Goal: Information Seeking & Learning: Learn about a topic

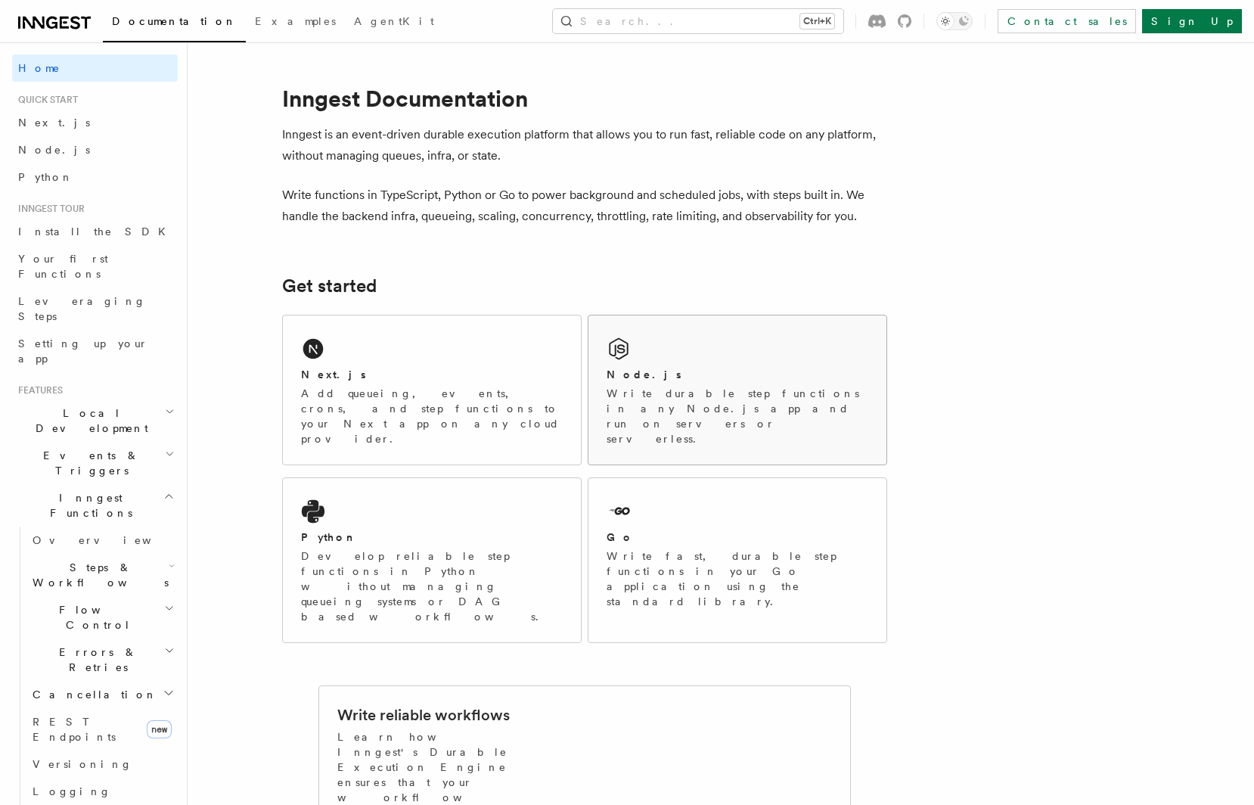
click at [746, 365] on div "Node.js Write durable step functions in any Node.js app and run on servers or s…" at bounding box center [738, 389] width 298 height 149
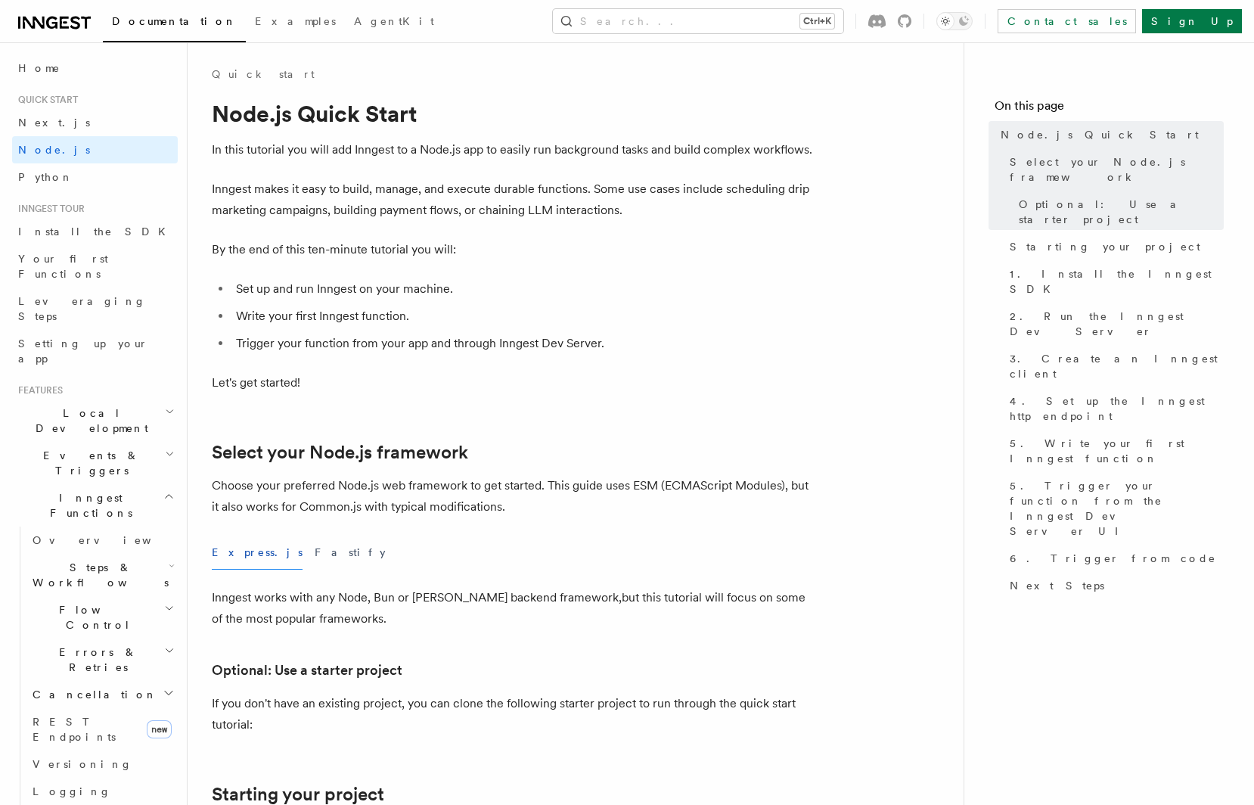
click at [50, 32] on div "Documentation Examples AgentKit Search... Ctrl+K Contact sales Sign Up" at bounding box center [627, 21] width 1254 height 42
click at [354, 20] on span "AgentKit" at bounding box center [394, 21] width 80 height 12
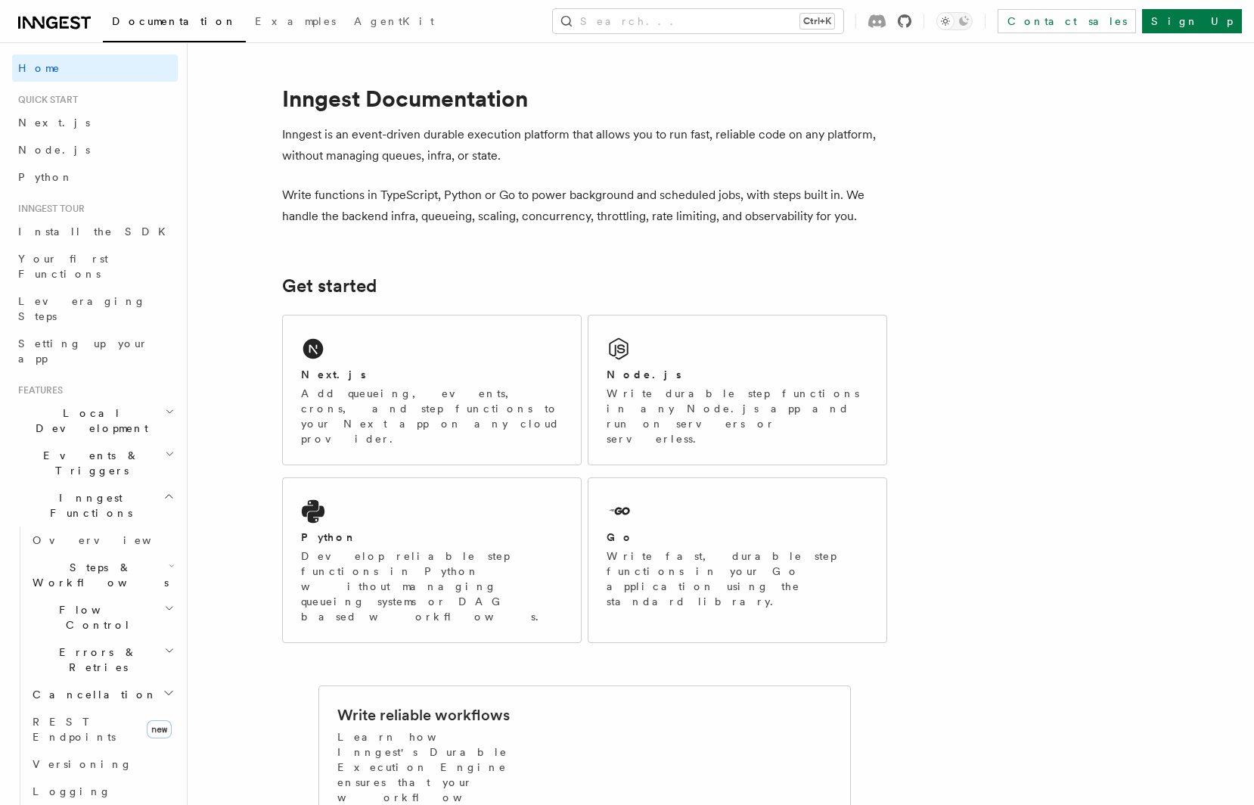
click at [912, 25] on icon at bounding box center [905, 21] width 14 height 14
click at [665, 371] on div "Node.js" at bounding box center [738, 375] width 262 height 16
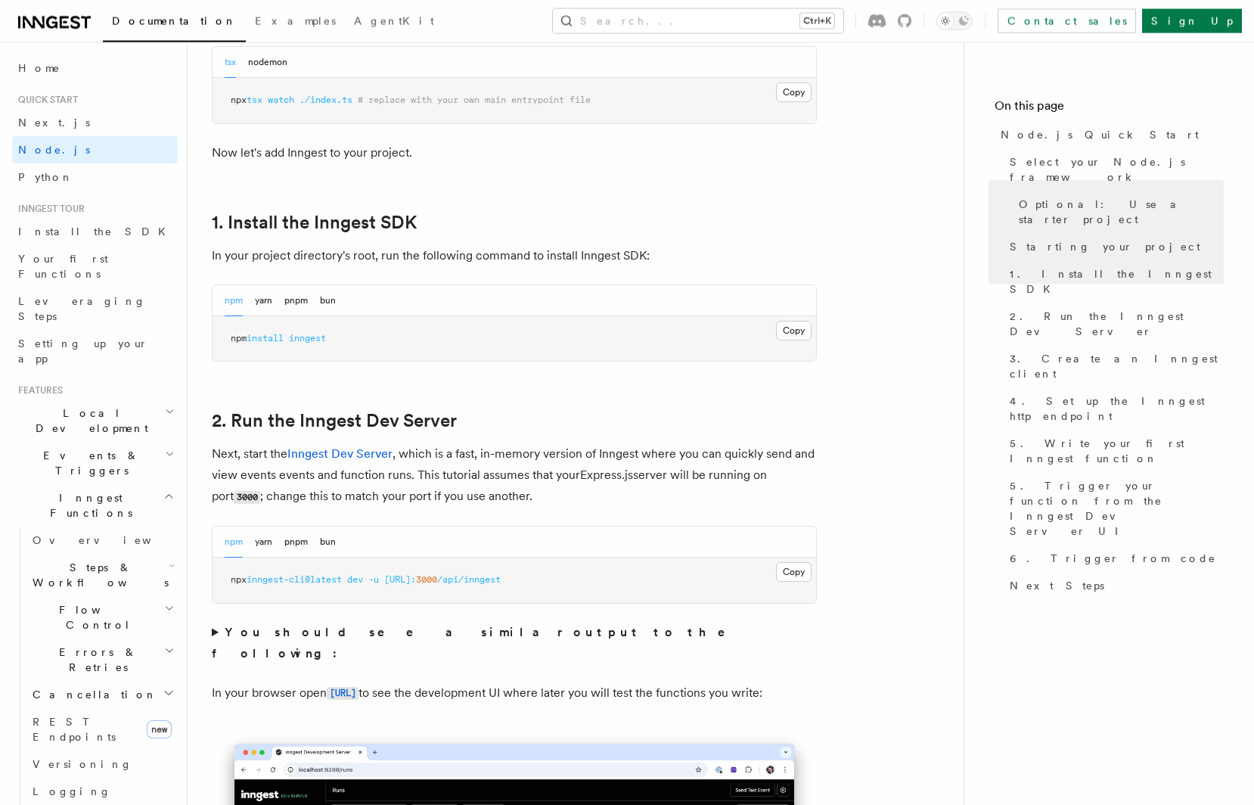
scroll to position [835, 0]
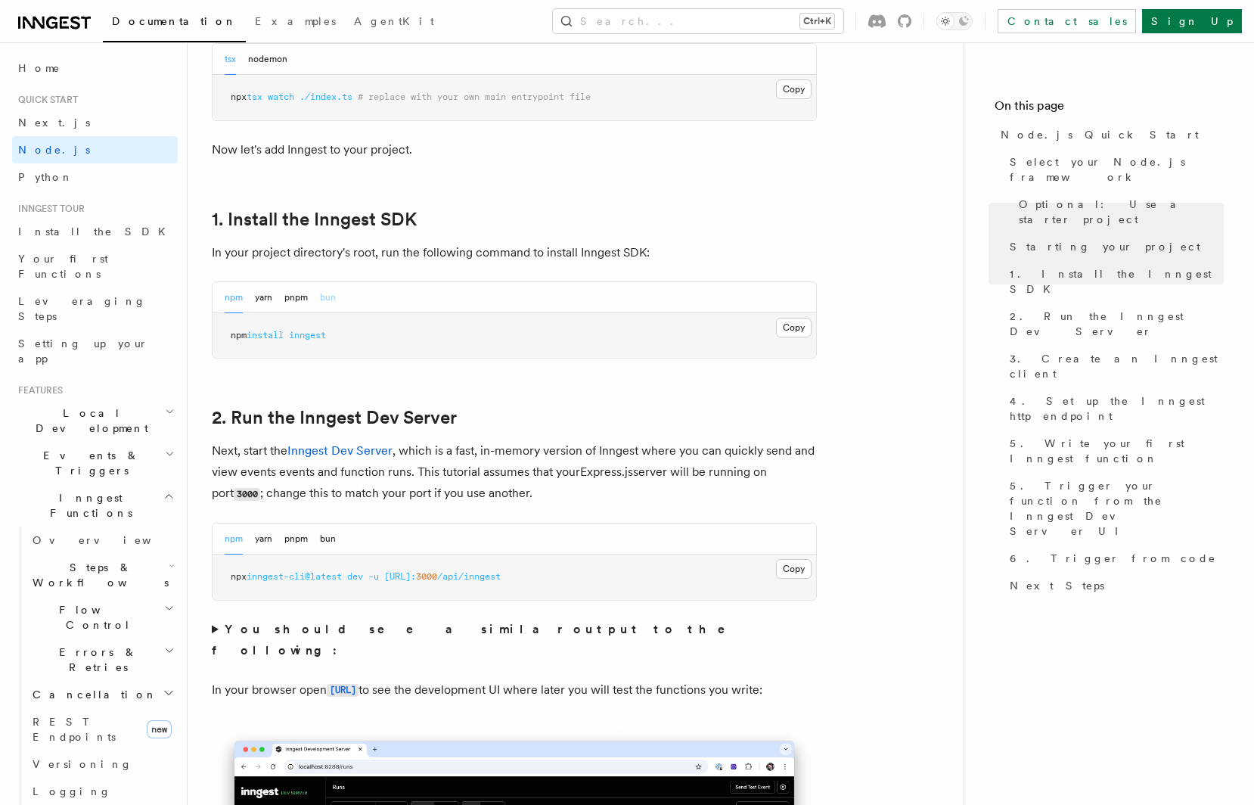
click at [331, 313] on button "bun" at bounding box center [328, 297] width 16 height 31
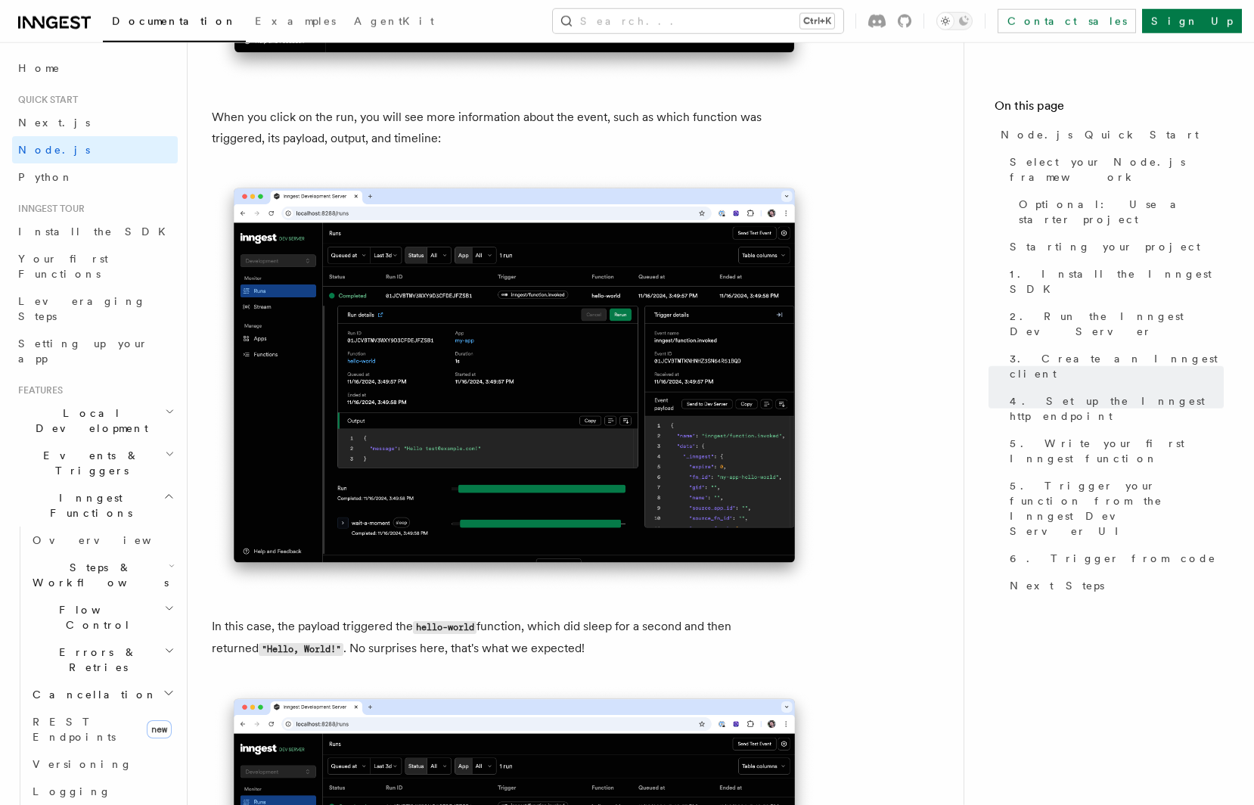
scroll to position [5637, 0]
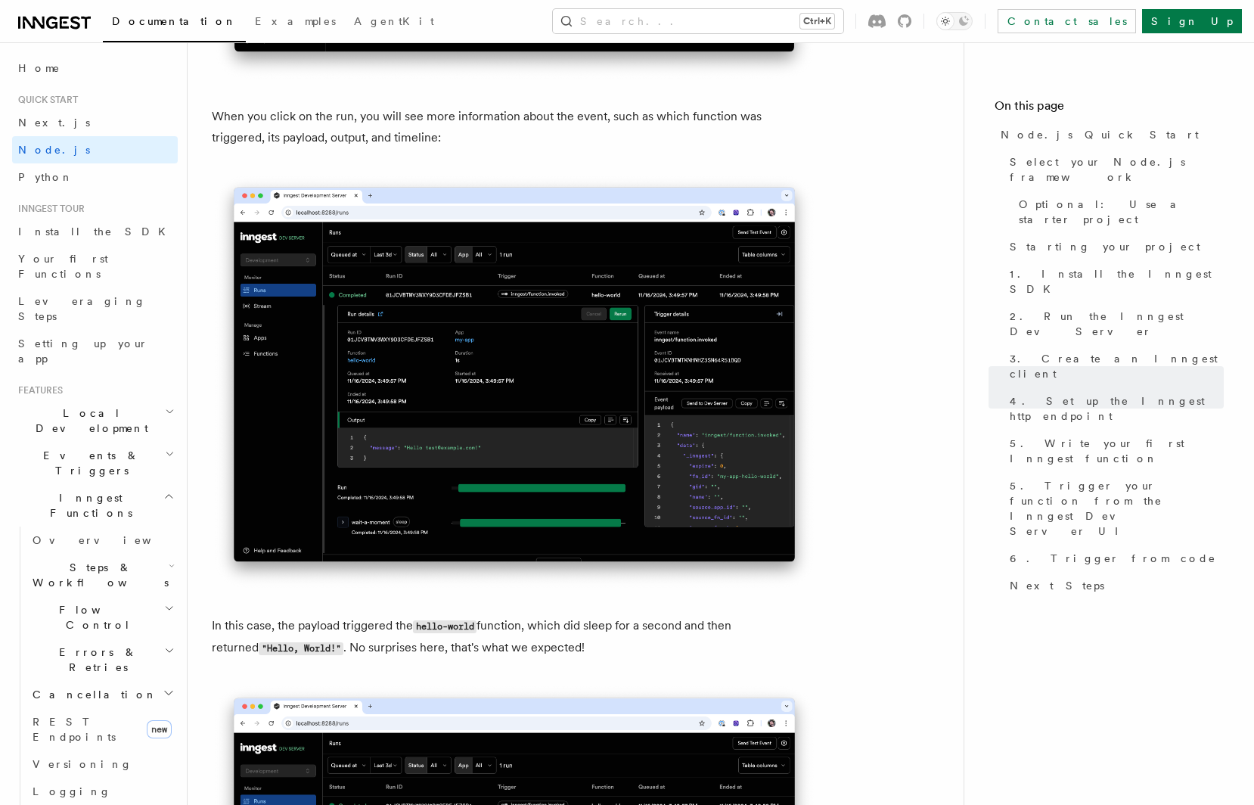
click at [467, 402] on img at bounding box center [514, 381] width 605 height 418
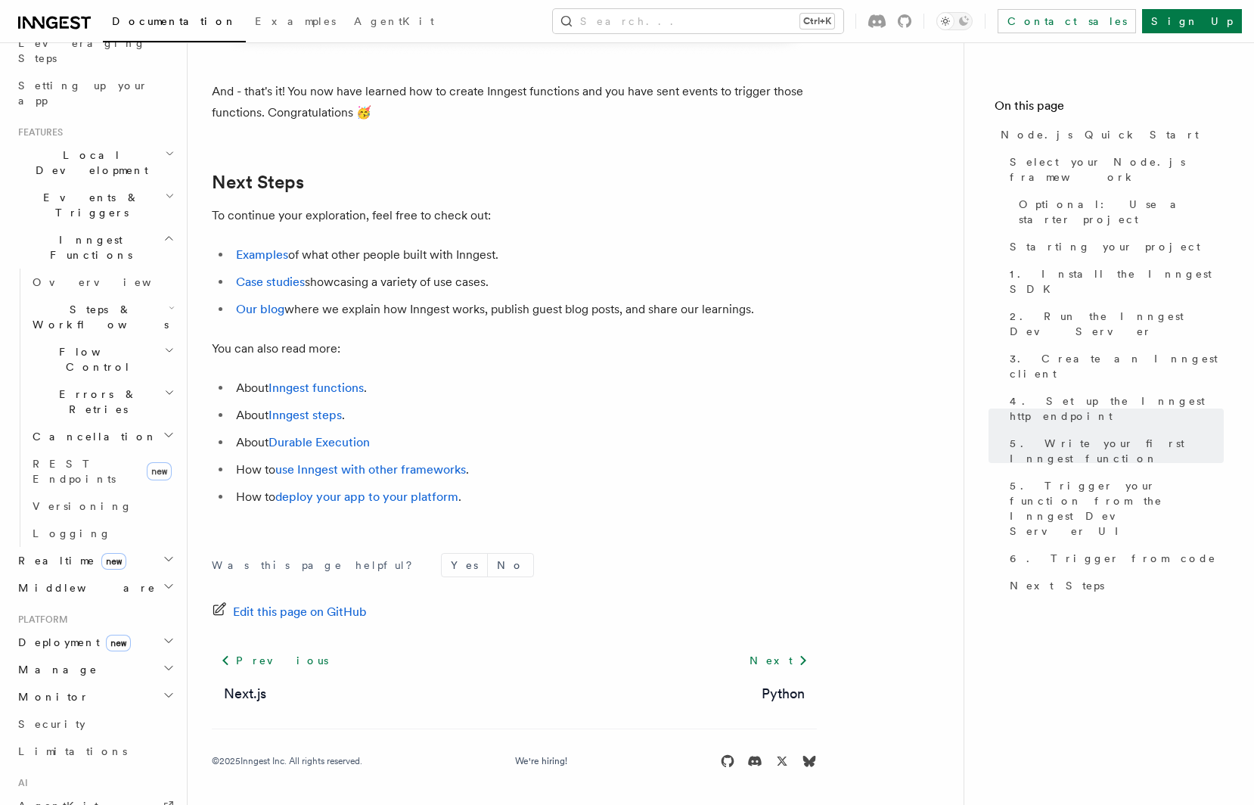
scroll to position [259, 0]
click at [67, 519] on link "Logging" at bounding box center [101, 532] width 151 height 27
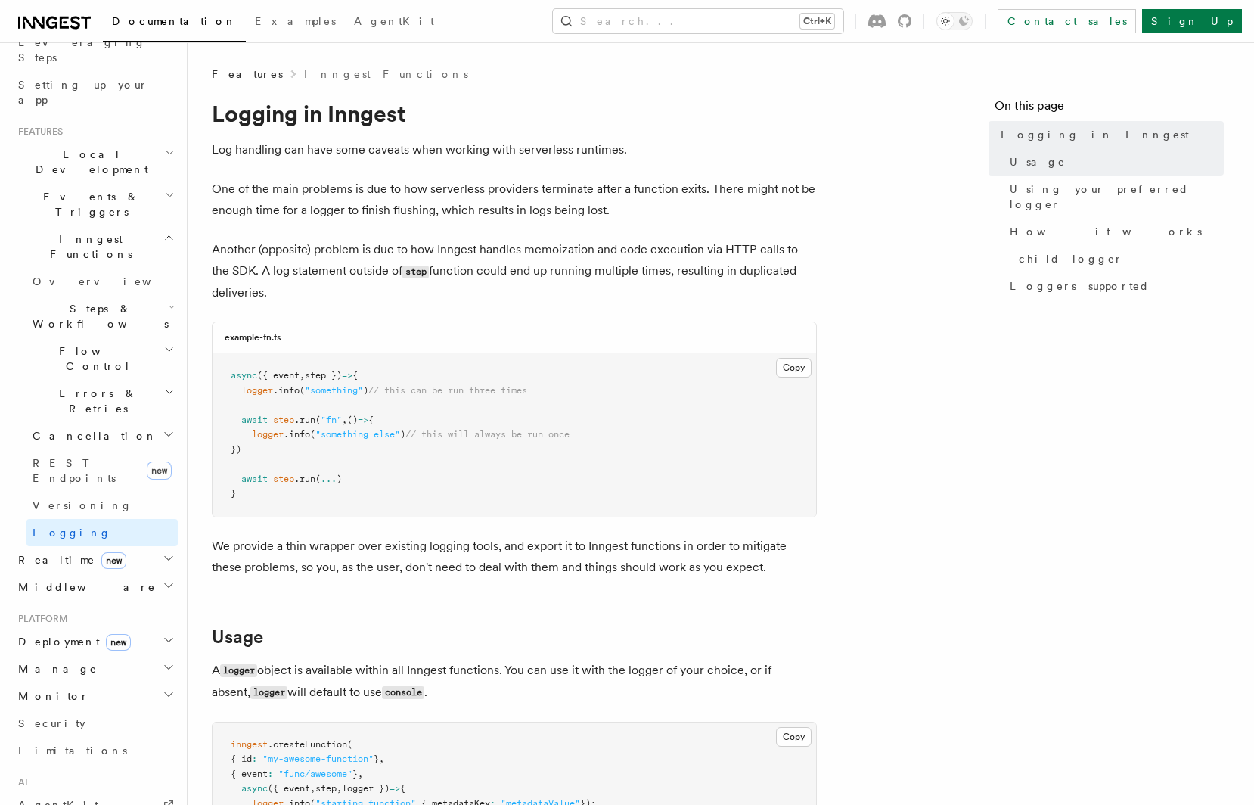
click at [101, 552] on span "new" at bounding box center [113, 560] width 25 height 17
click at [87, 573] on link "Overview" at bounding box center [101, 586] width 151 height 27
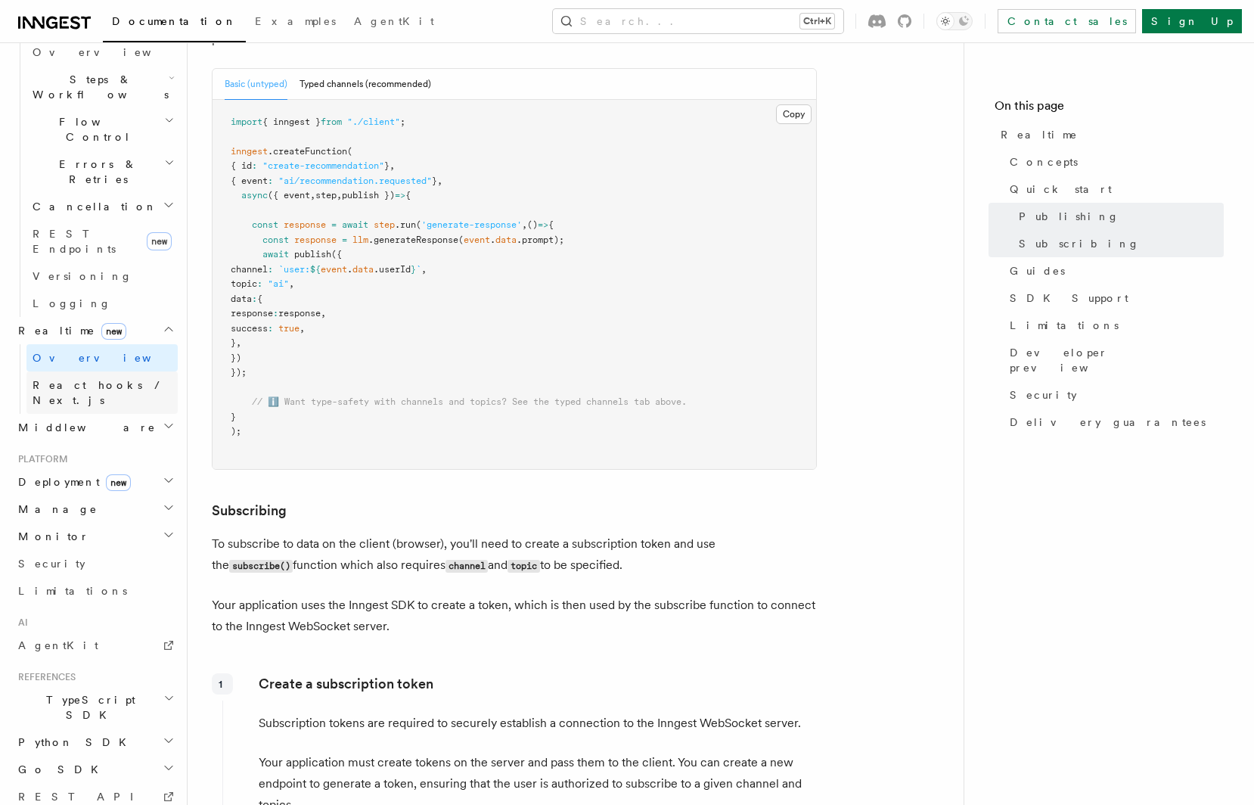
scroll to position [490, 0]
click at [117, 684] on h2 "TypeScript SDK" at bounding box center [95, 705] width 166 height 42
click at [119, 726] on link "Introduction" at bounding box center [101, 739] width 151 height 27
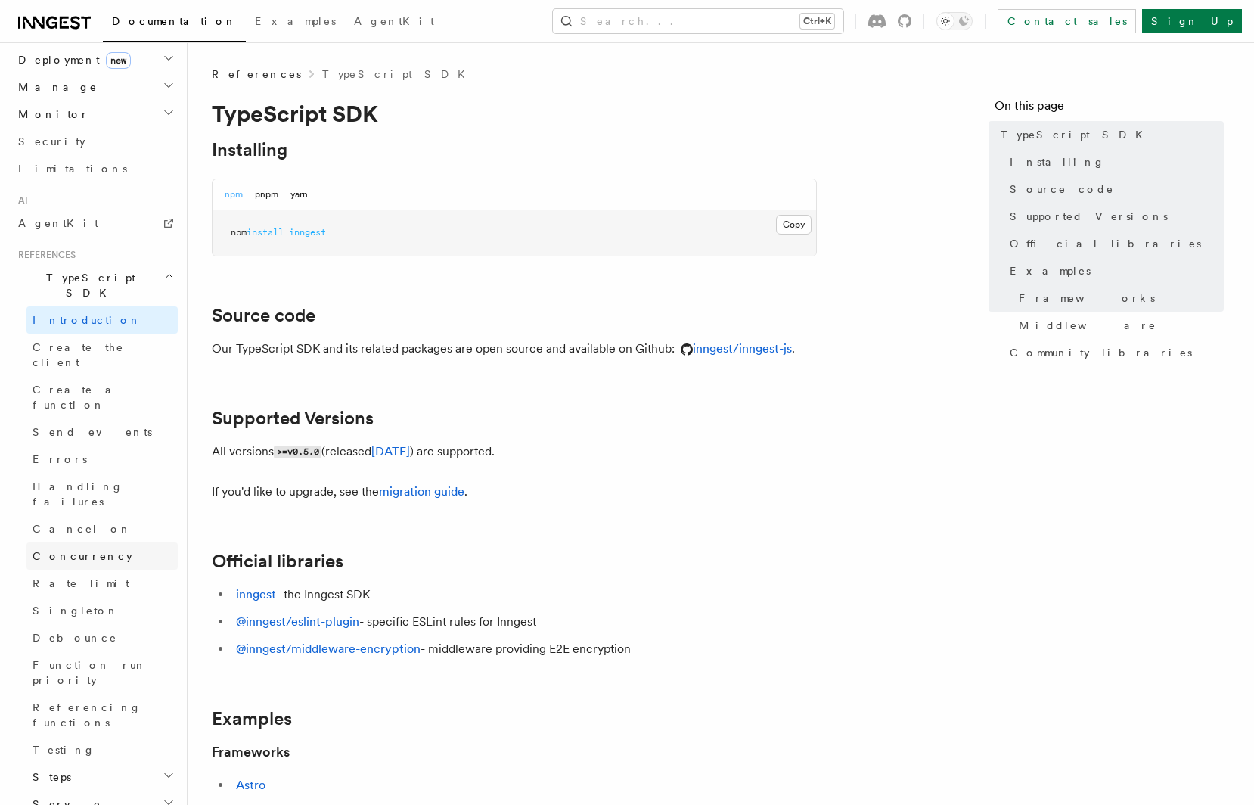
scroll to position [840, 0]
click at [86, 334] on link "Create the client" at bounding box center [101, 355] width 151 height 42
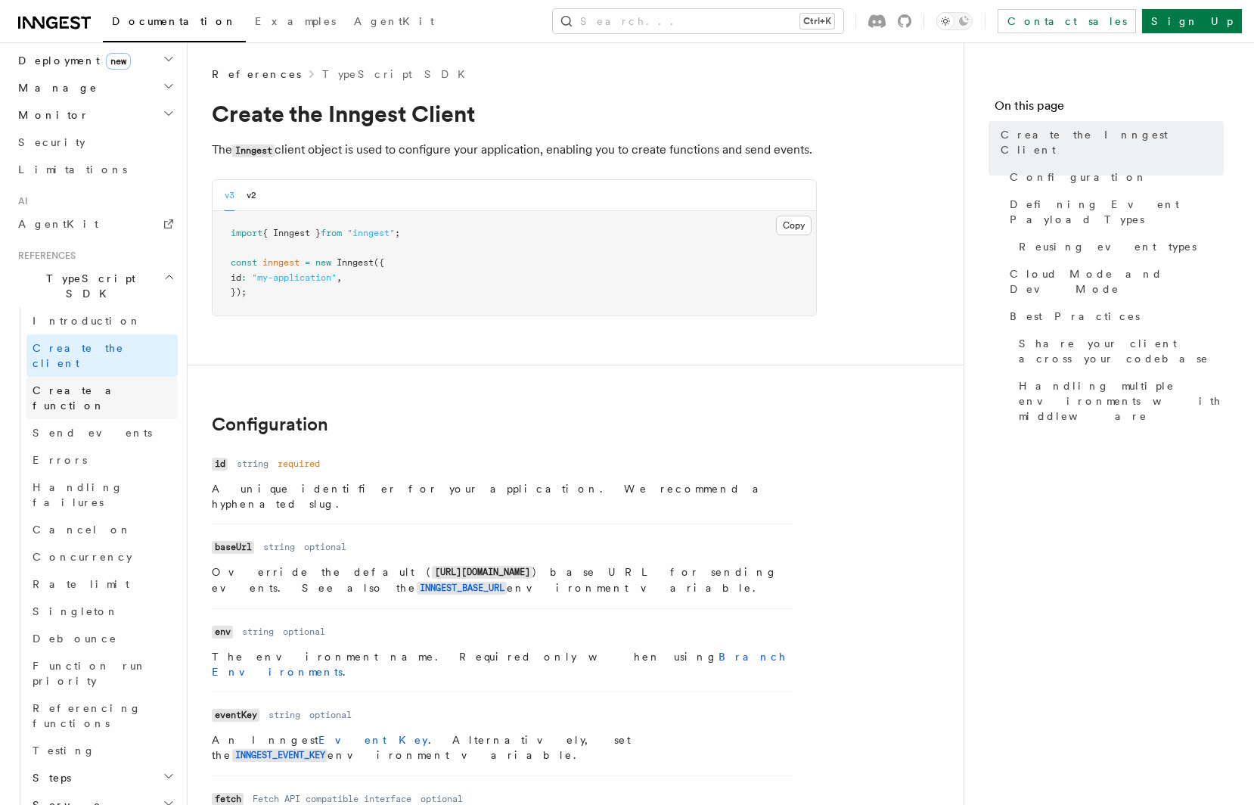
click at [103, 377] on link "Create a function" at bounding box center [101, 398] width 151 height 42
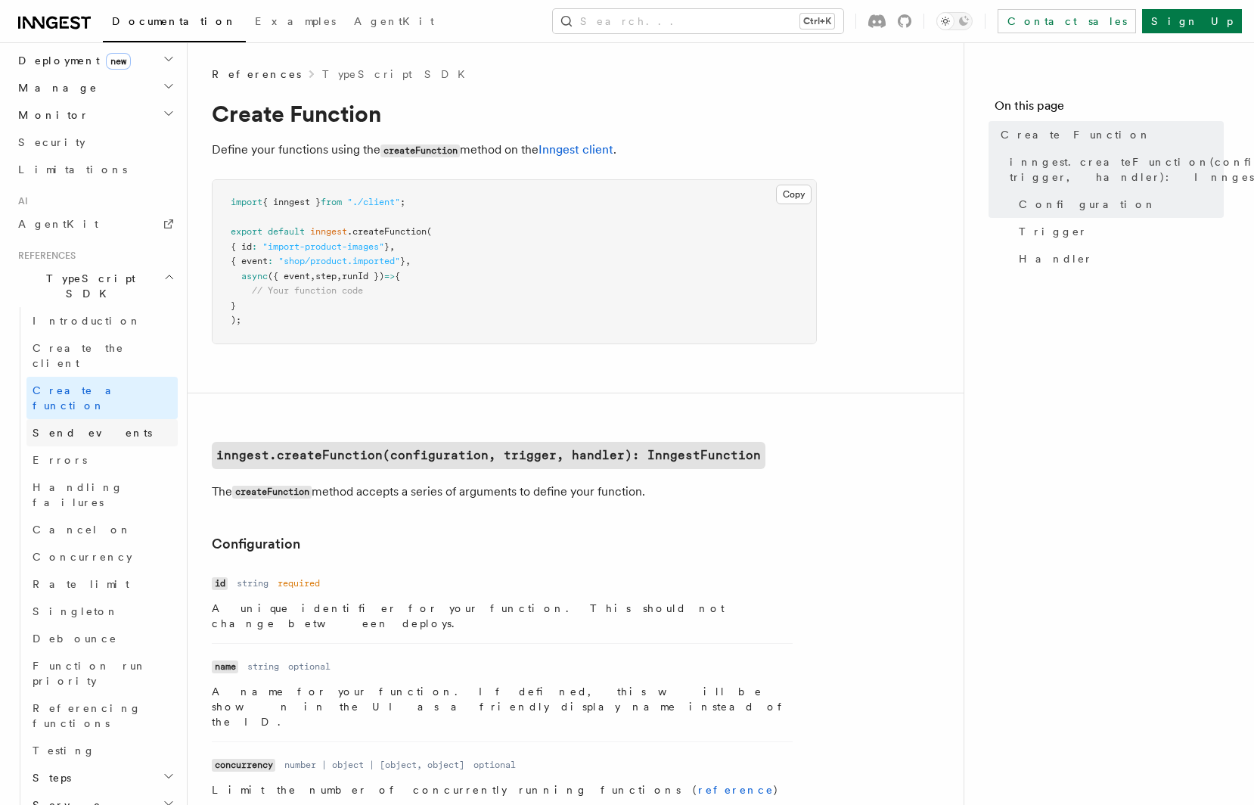
click at [104, 419] on link "Send events" at bounding box center [101, 432] width 151 height 27
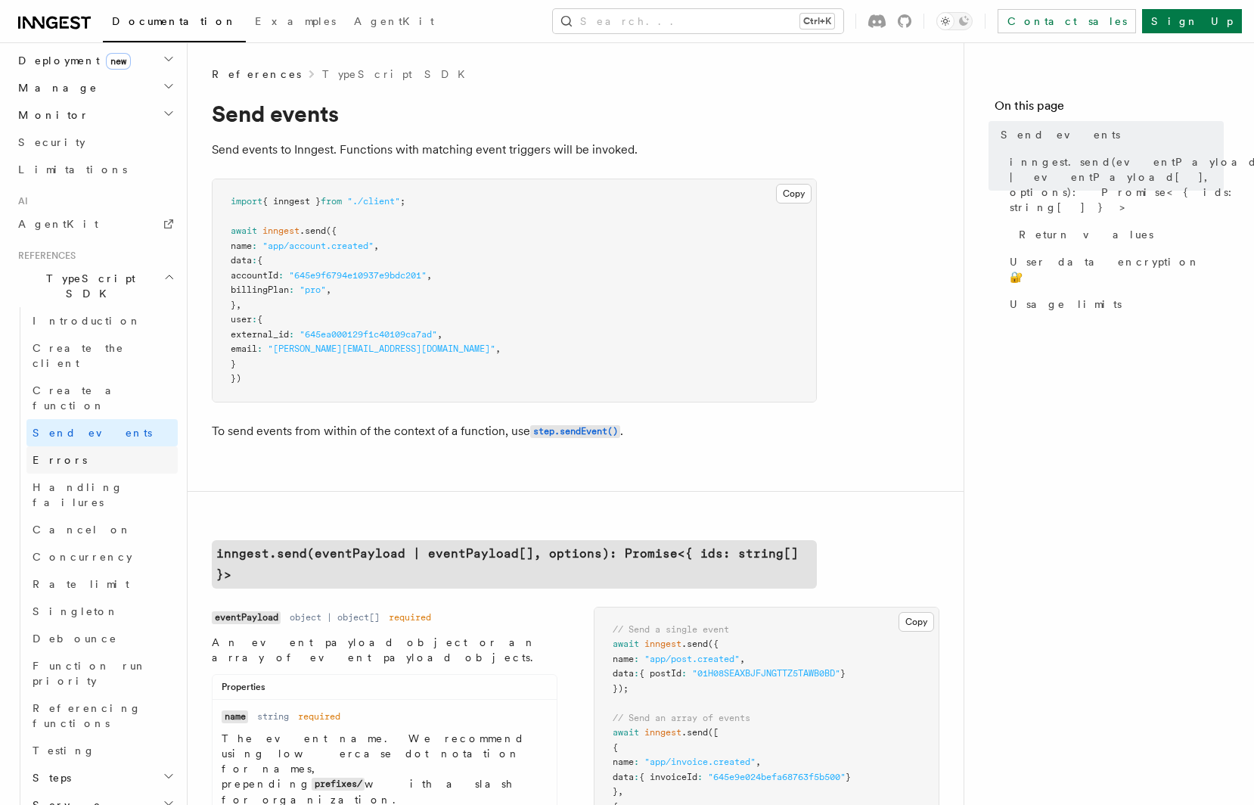
click at [106, 446] on link "Errors" at bounding box center [101, 459] width 151 height 27
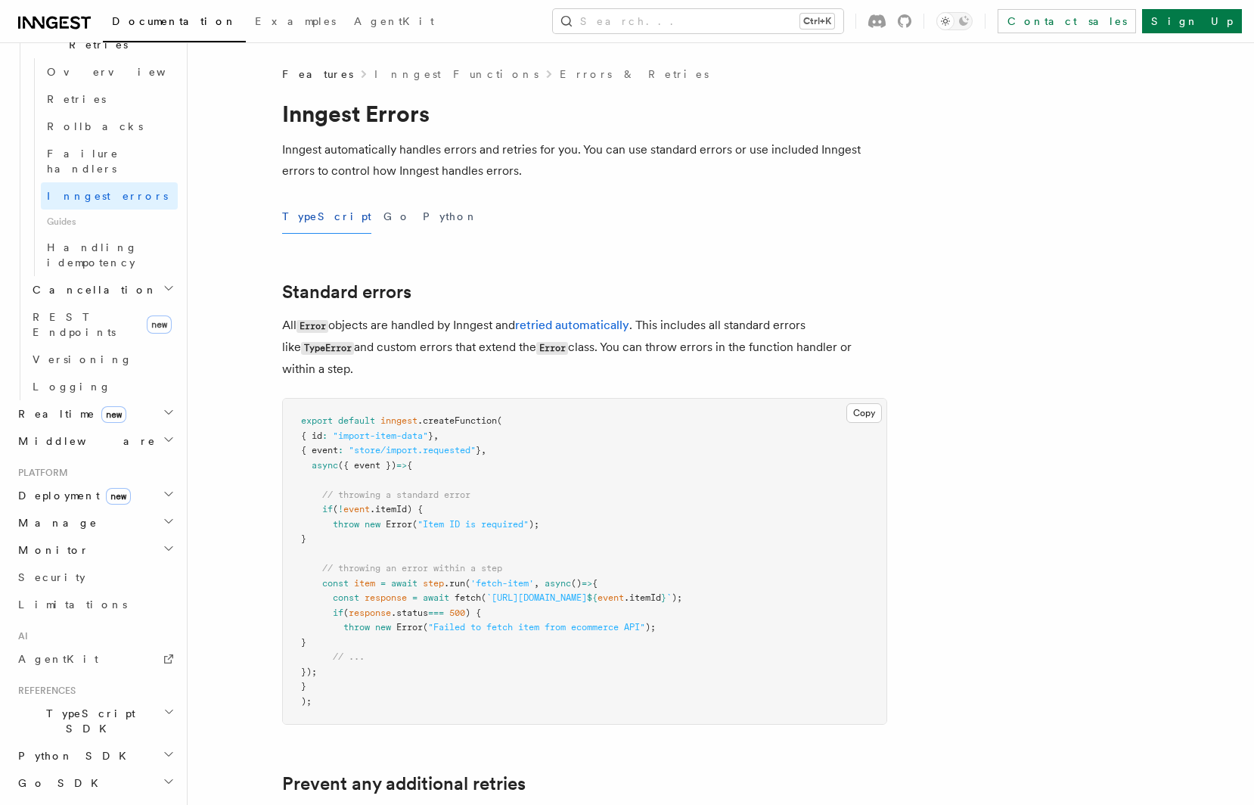
scroll to position [623, 0]
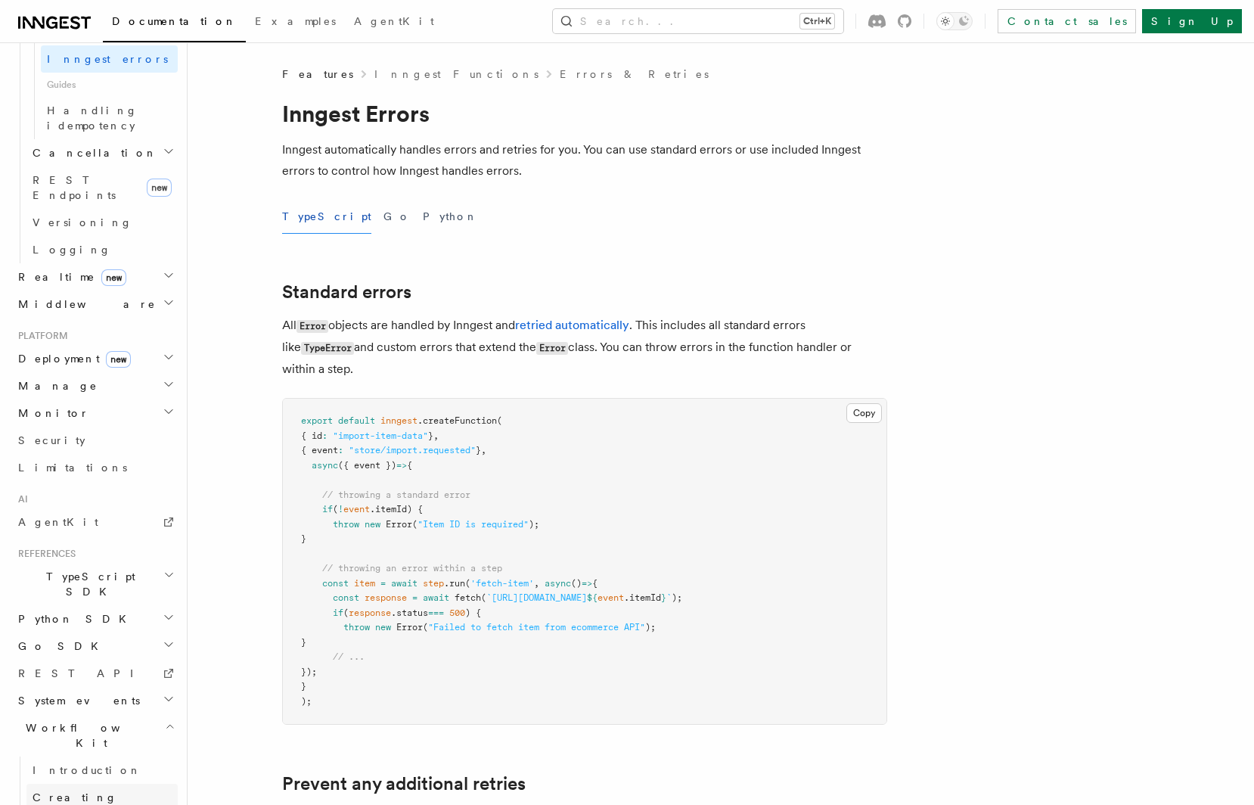
click at [98, 791] on span "Creating Workflow Actions" at bounding box center [99, 812] width 132 height 42
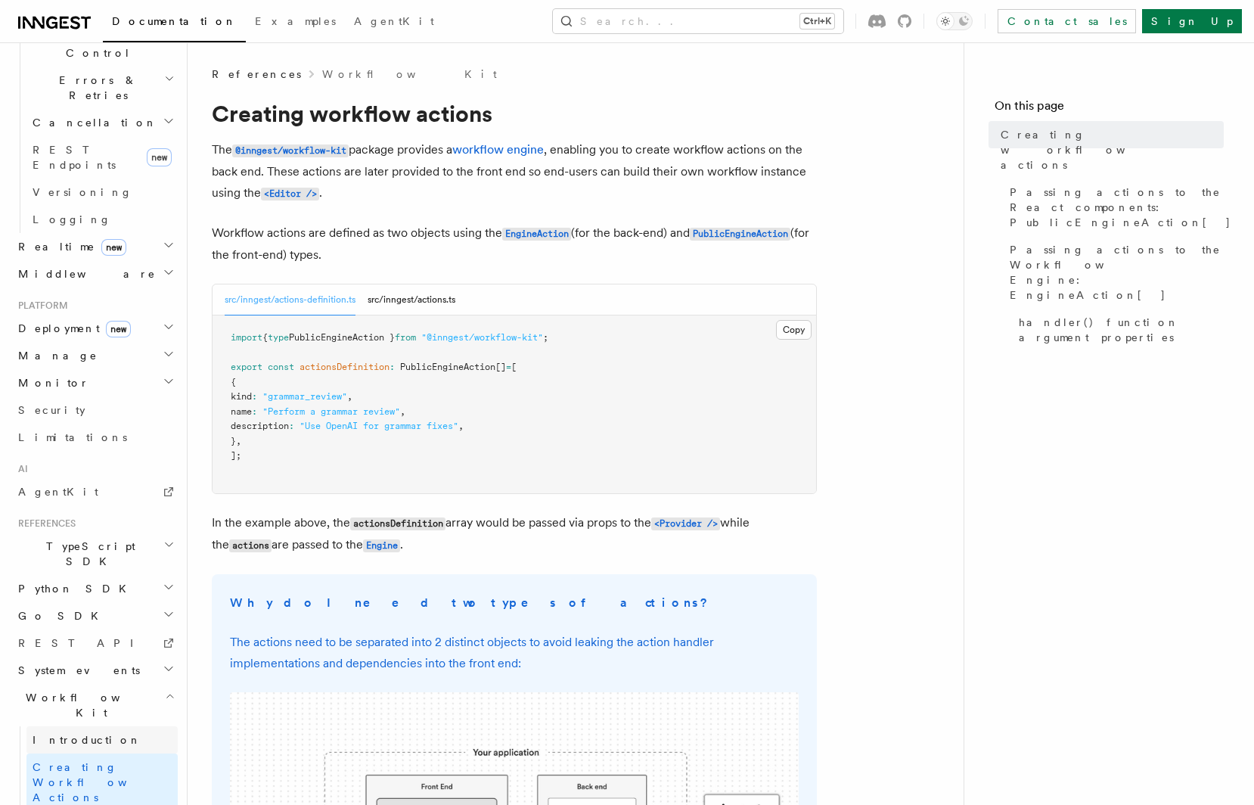
click at [87, 734] on span "Introduction" at bounding box center [87, 740] width 109 height 12
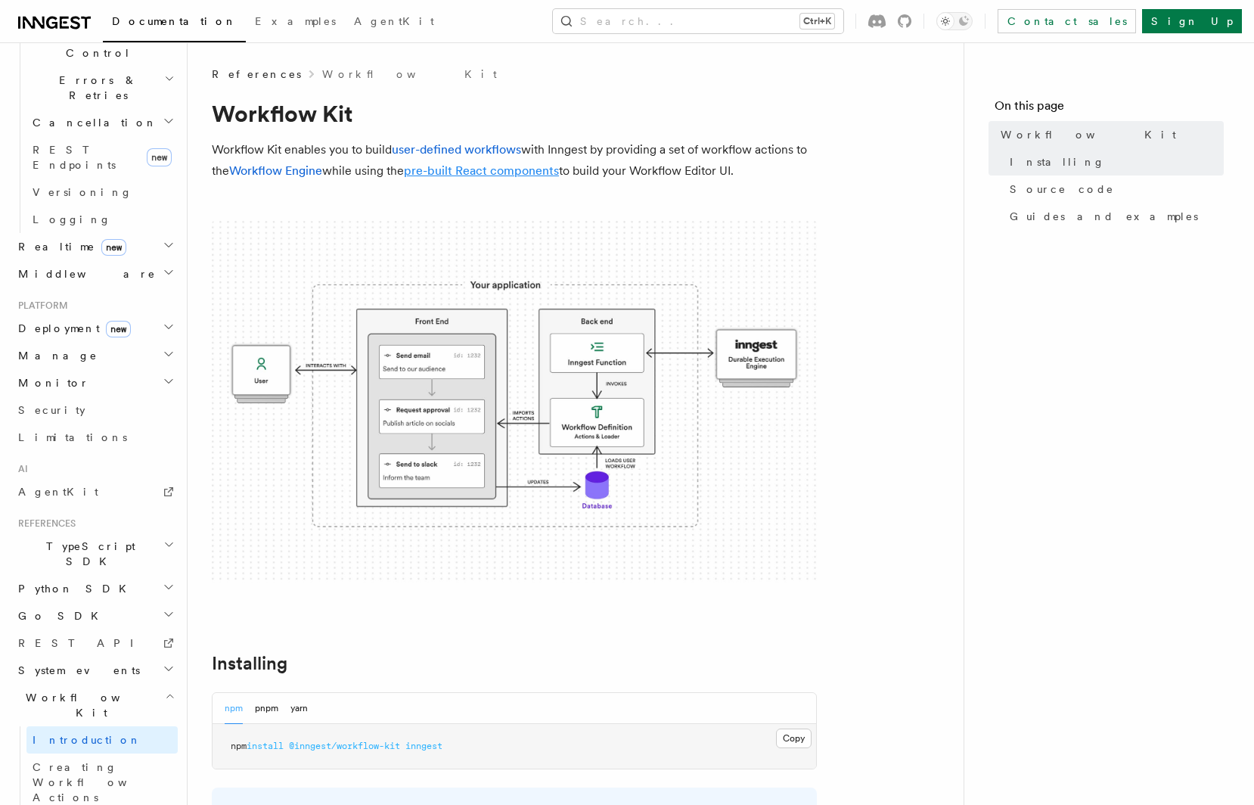
click at [466, 174] on link "pre-built React components" at bounding box center [481, 170] width 155 height 14
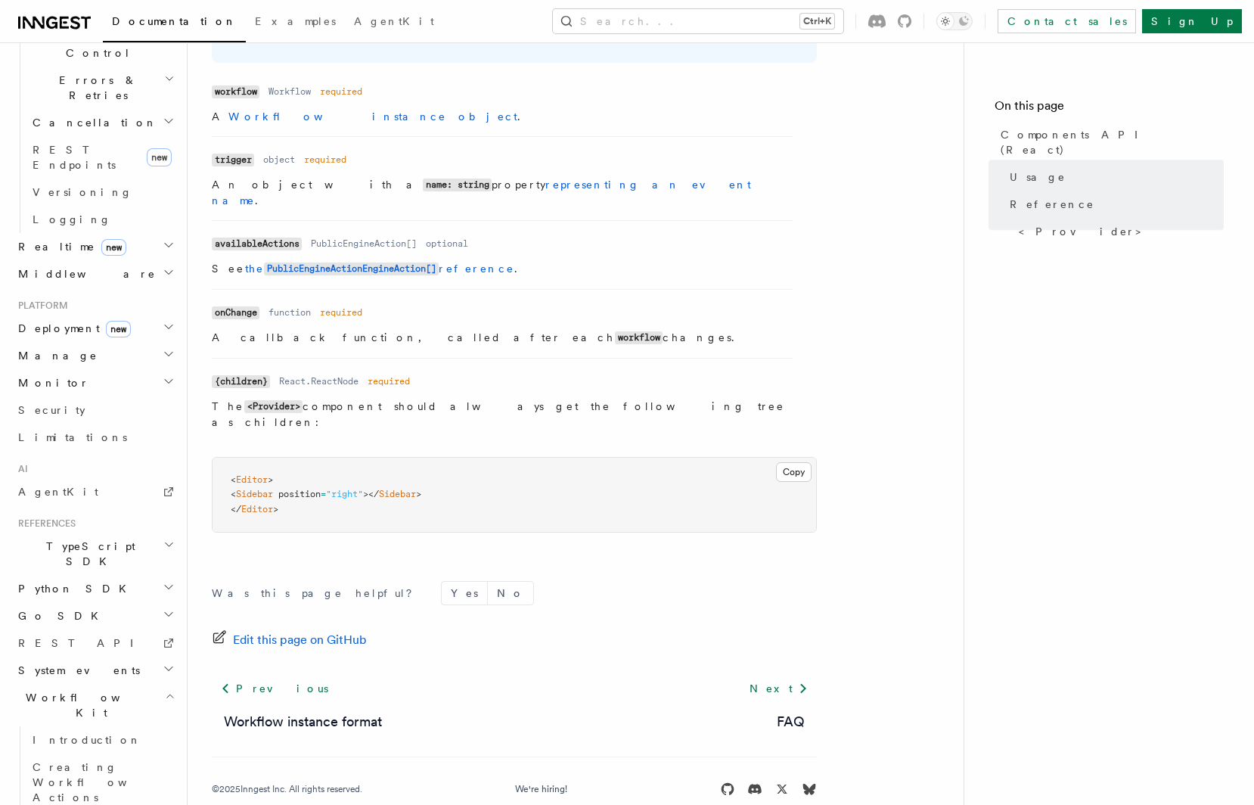
scroll to position [1248, 0]
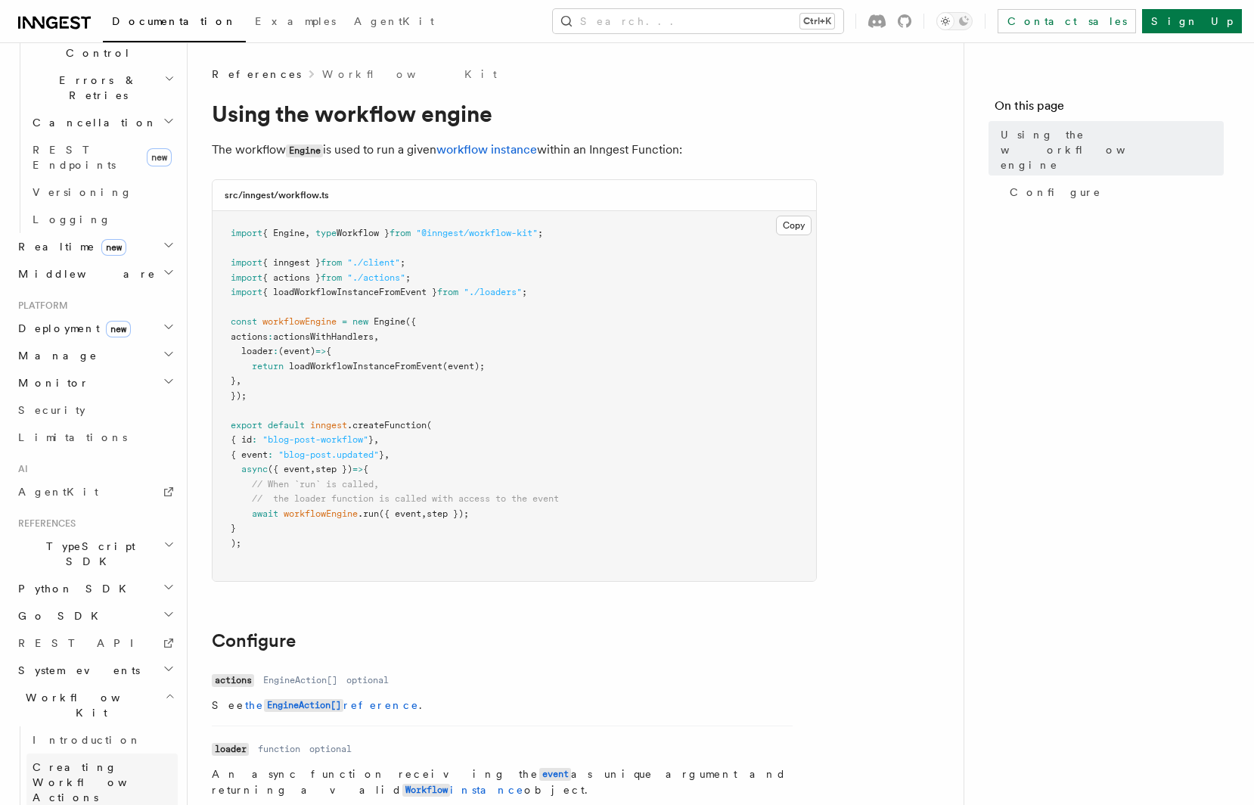
click at [91, 759] on span "Creating Workflow Actions" at bounding box center [105, 781] width 145 height 45
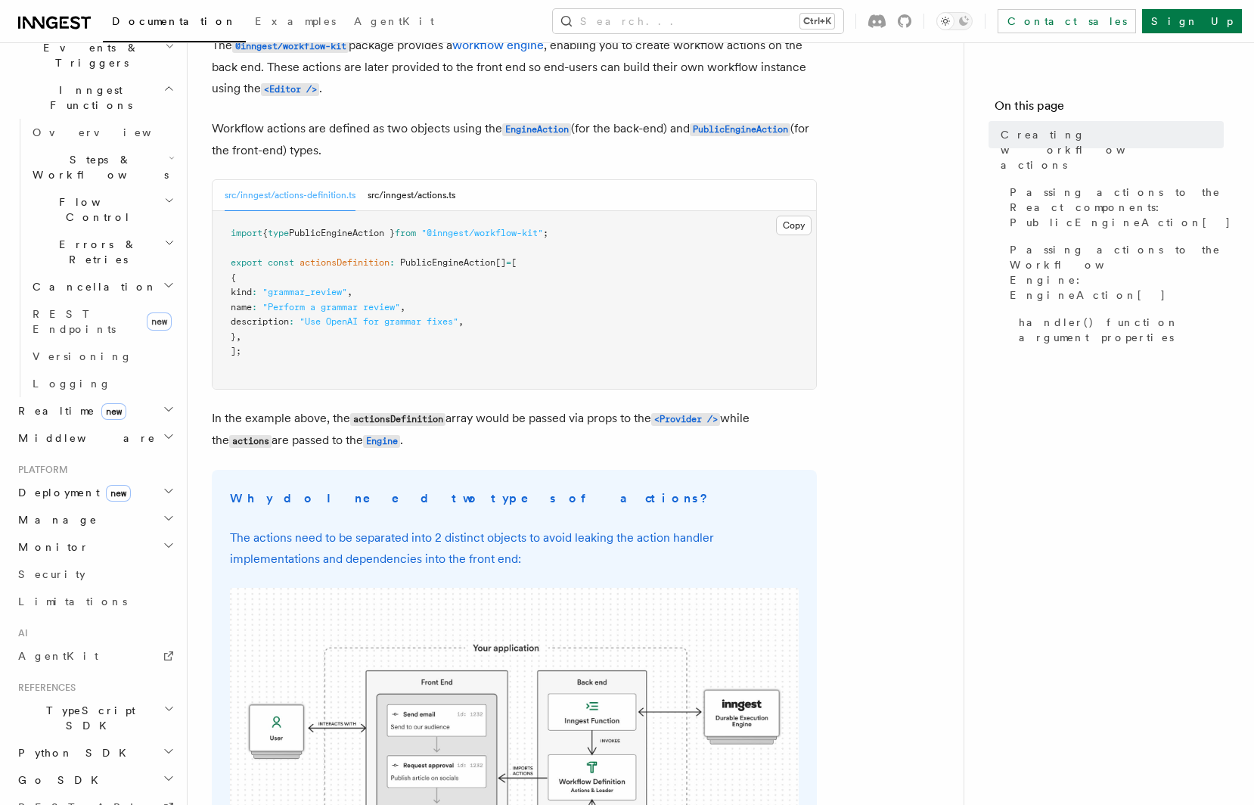
scroll to position [399, 0]
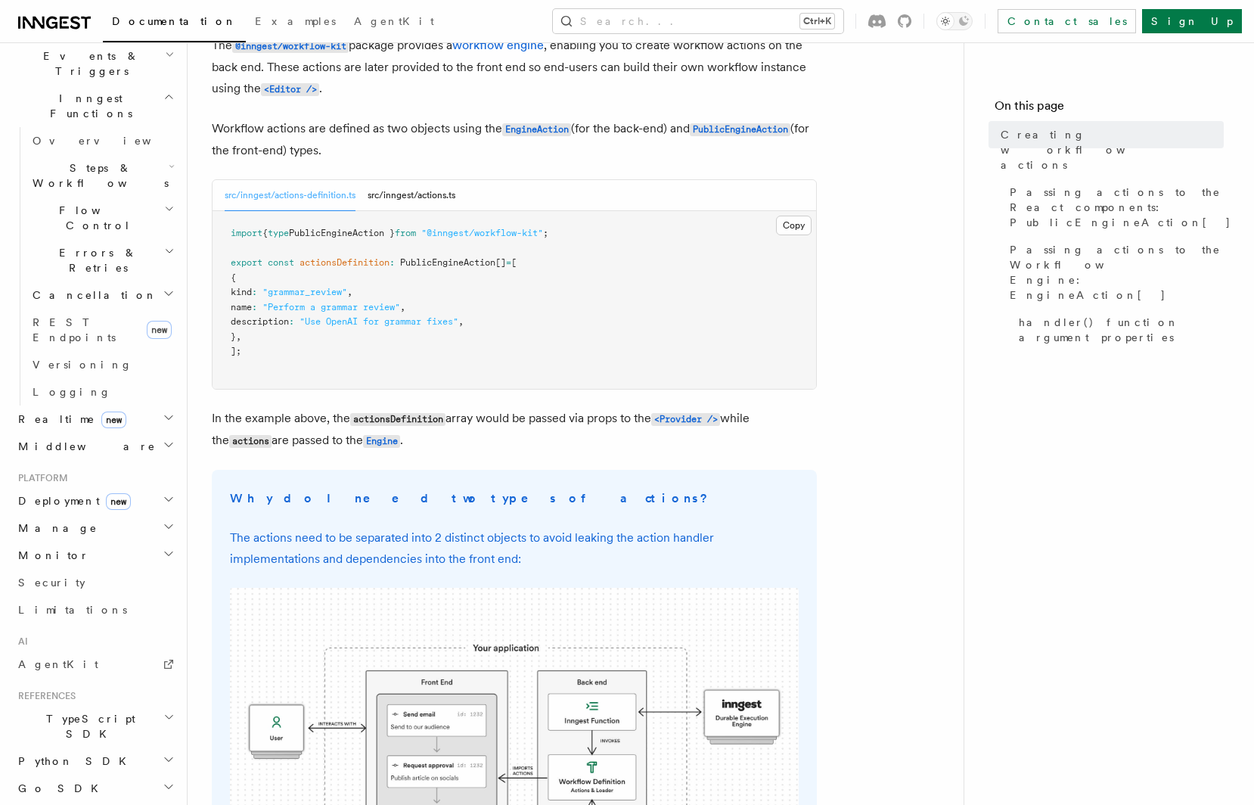
click at [79, 487] on h2 "Deployment new" at bounding box center [95, 500] width 166 height 27
click at [87, 514] on link "Overview" at bounding box center [101, 527] width 151 height 27
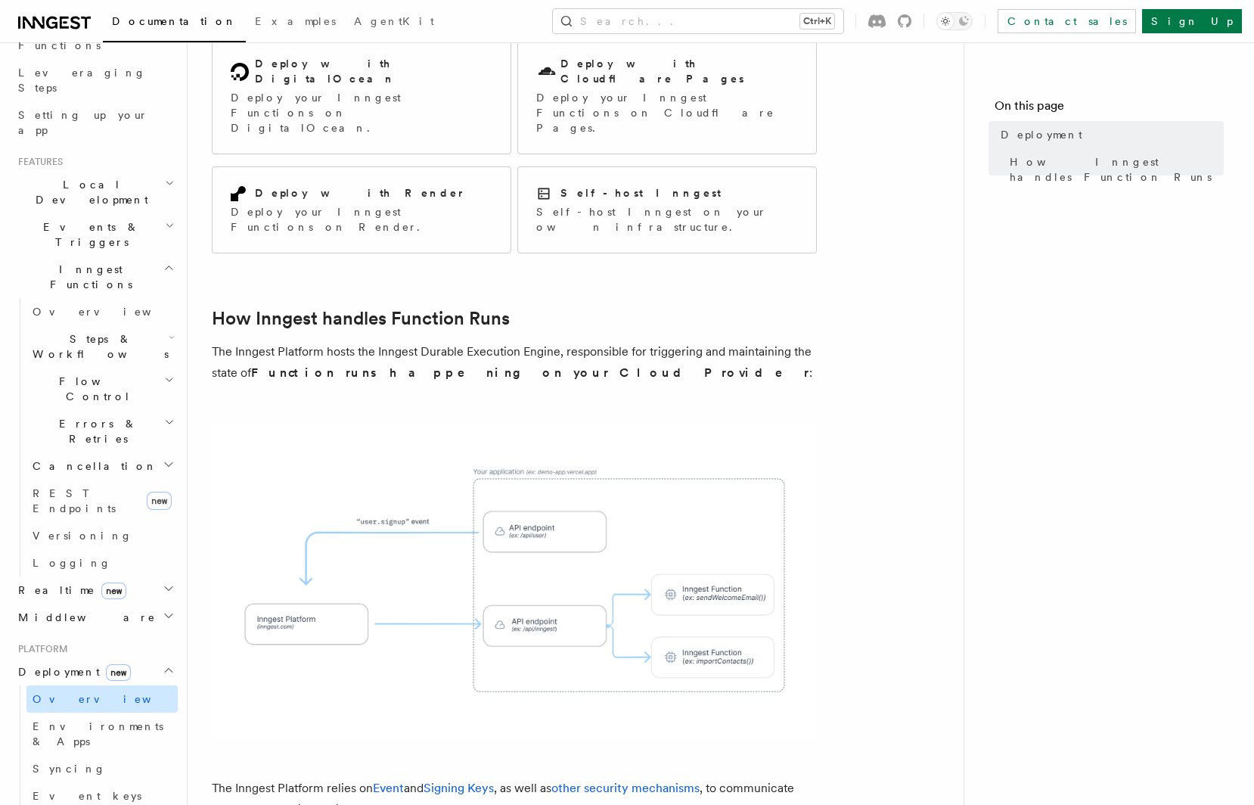
scroll to position [227, 0]
click at [74, 611] on span "Middleware" at bounding box center [84, 618] width 144 height 15
click at [55, 584] on span "Realtime new" at bounding box center [69, 591] width 114 height 15
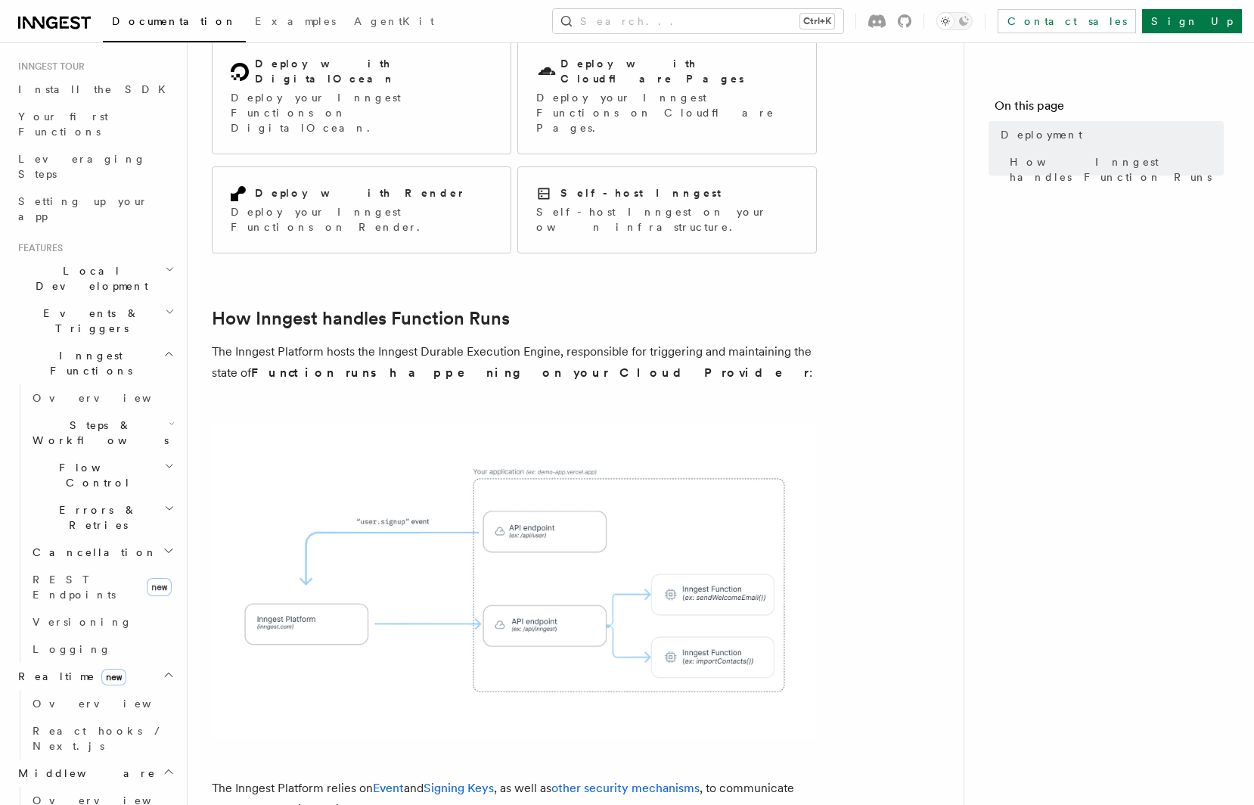
scroll to position [141, 0]
click at [66, 413] on h2 "Steps & Workflows" at bounding box center [101, 434] width 151 height 42
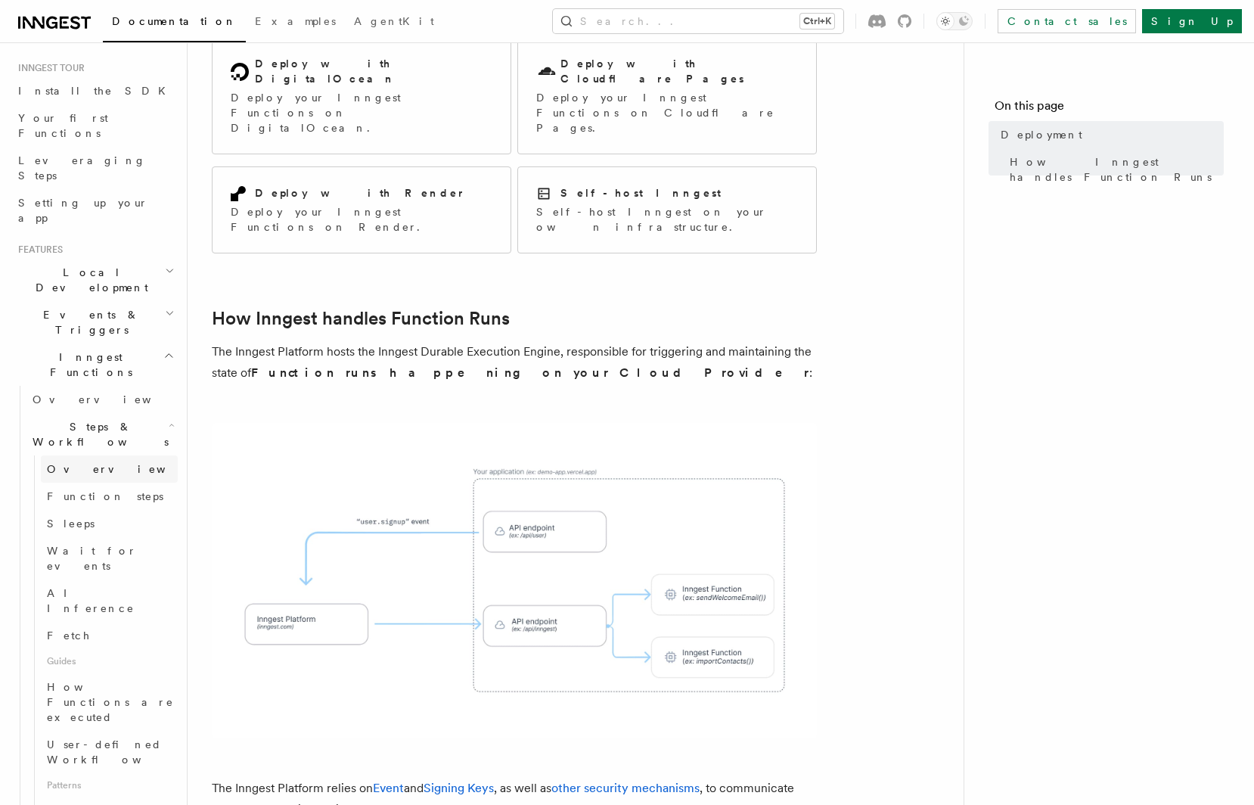
click at [78, 455] on link "Overview" at bounding box center [109, 468] width 137 height 27
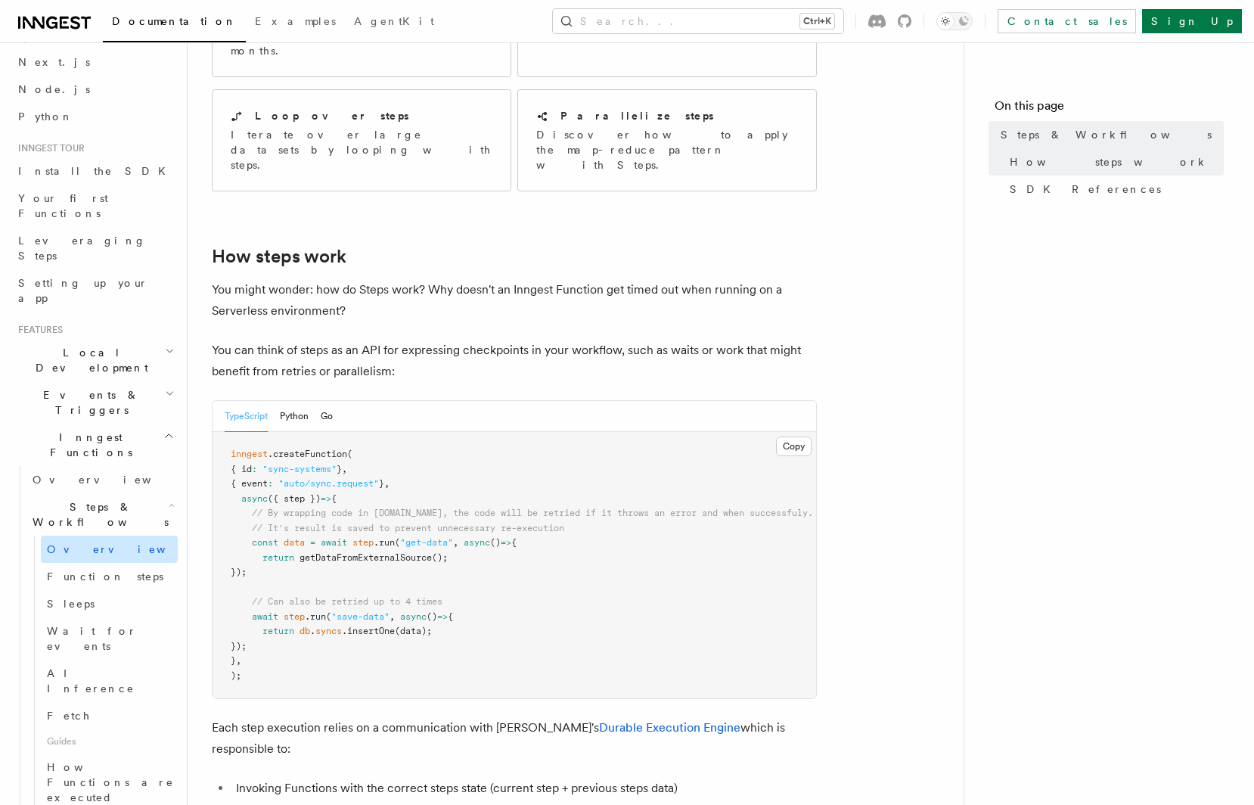
scroll to position [54, 0]
click at [86, 351] on span "Local Development" at bounding box center [88, 366] width 153 height 30
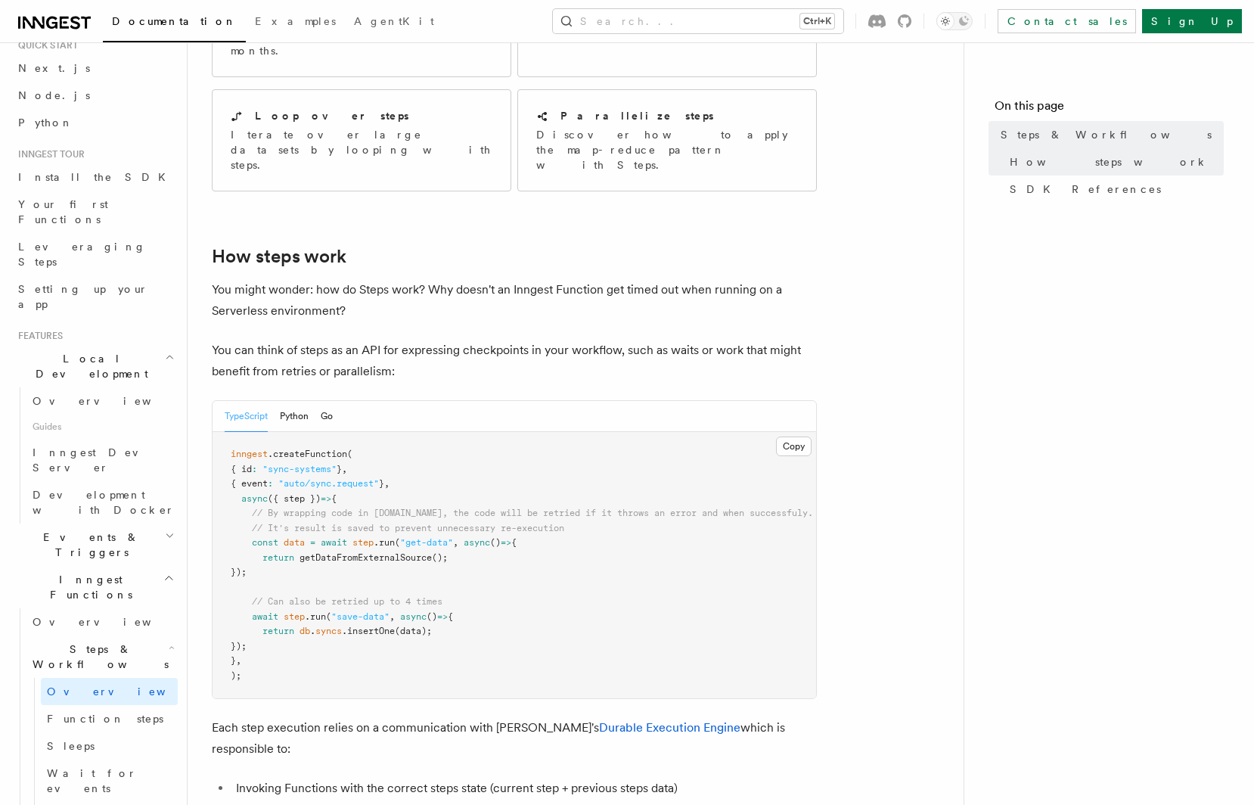
click at [89, 351] on span "Local Development" at bounding box center [88, 366] width 153 height 30
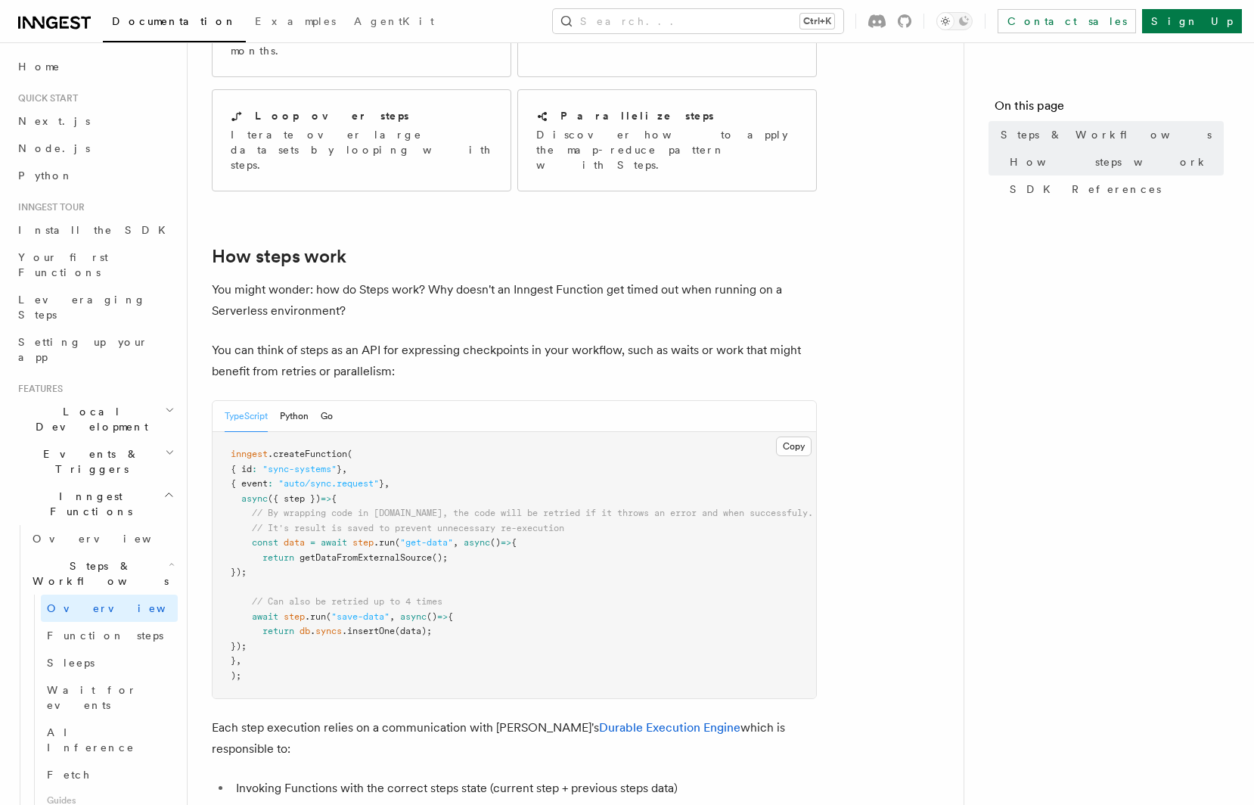
scroll to position [0, 0]
click at [79, 287] on link "Leveraging Steps" at bounding box center [95, 308] width 166 height 42
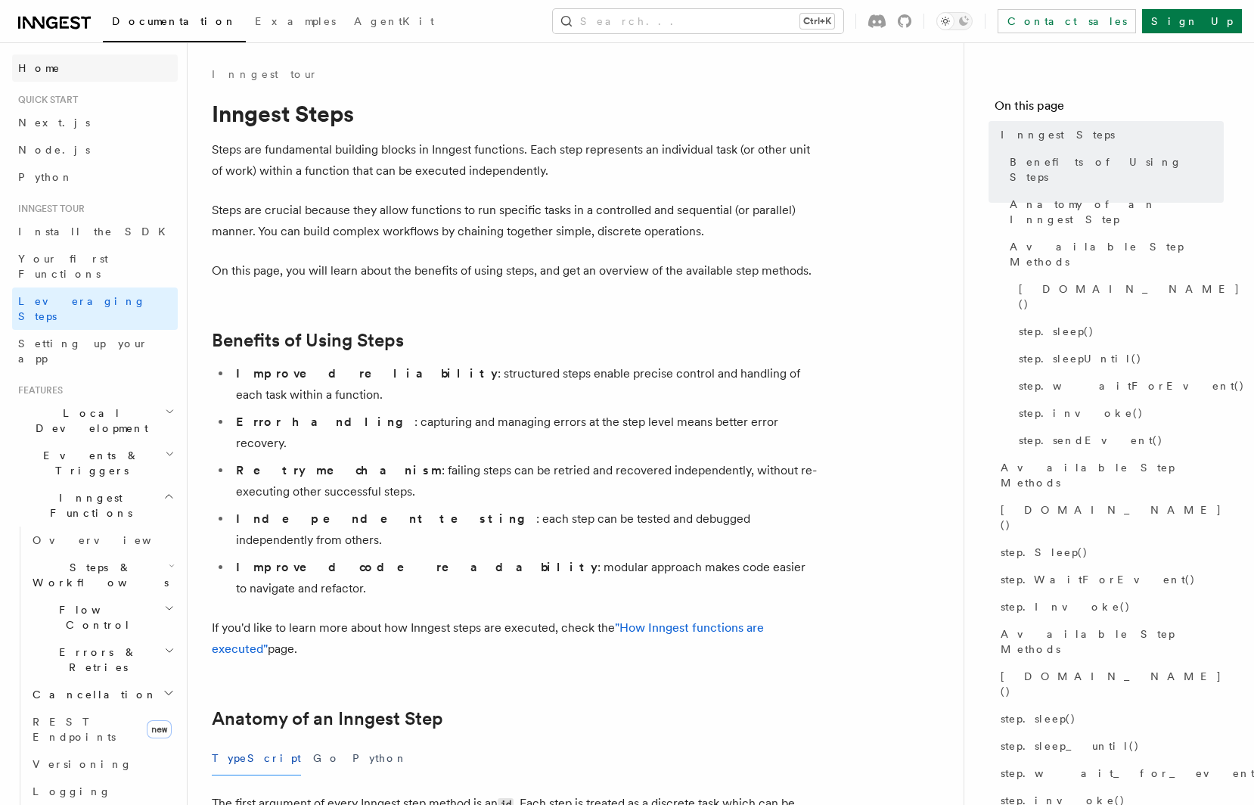
click at [51, 72] on link "Home" at bounding box center [95, 67] width 166 height 27
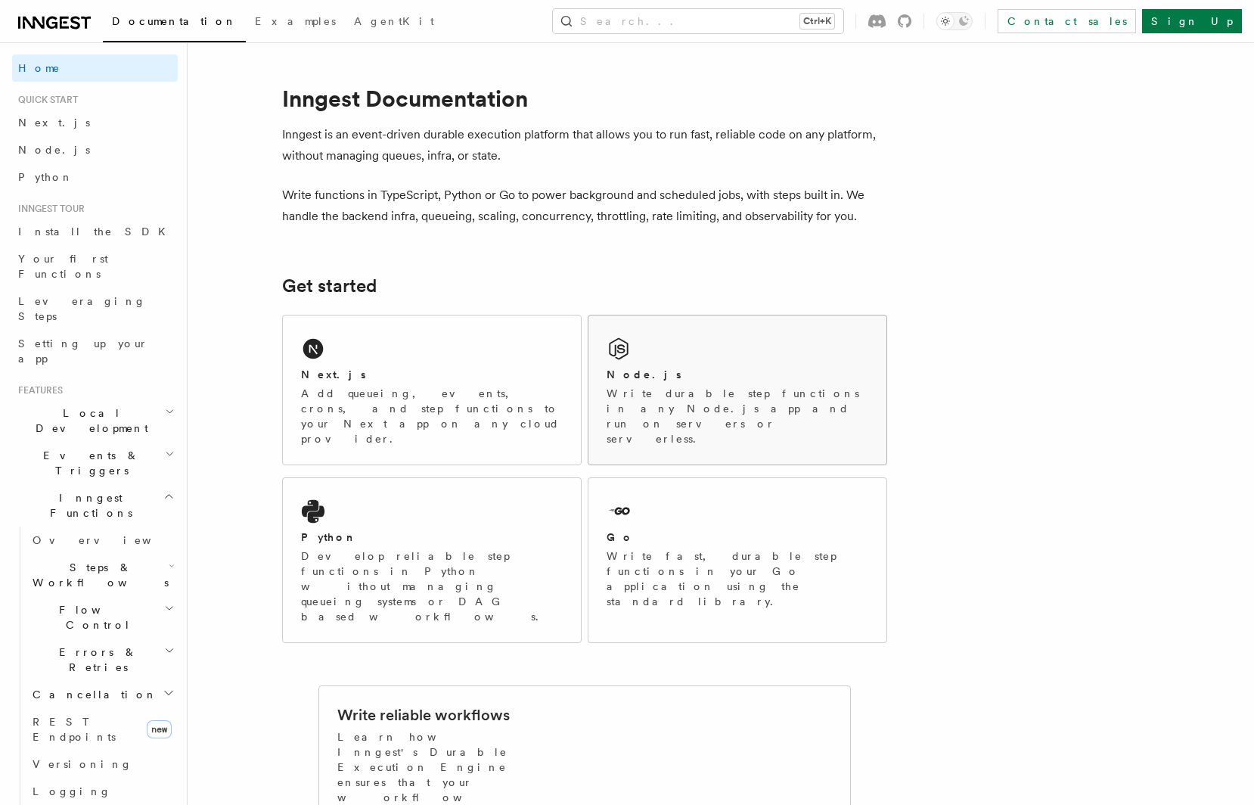
click at [679, 380] on div "Node.js" at bounding box center [738, 375] width 262 height 16
